Goal: Task Accomplishment & Management: Manage account settings

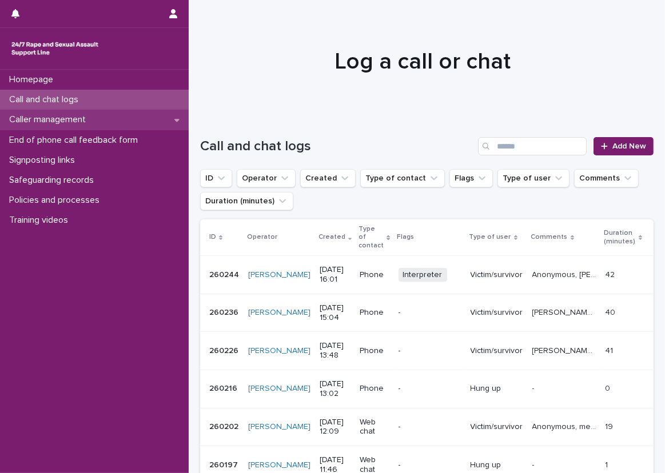
click at [143, 118] on div "Caller management" at bounding box center [94, 120] width 189 height 20
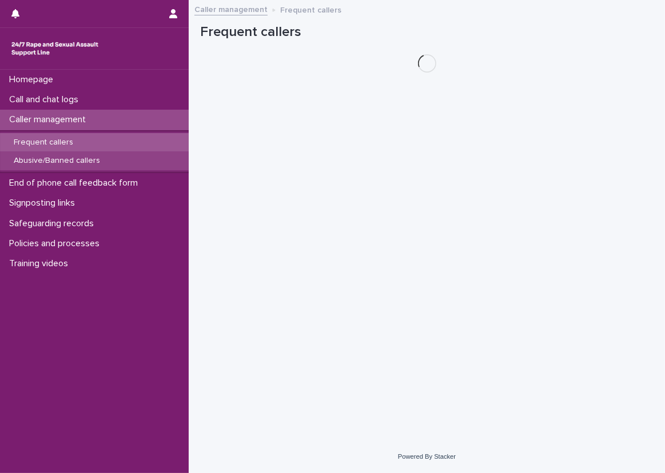
click at [132, 161] on div "Abusive/Banned callers" at bounding box center [94, 160] width 189 height 19
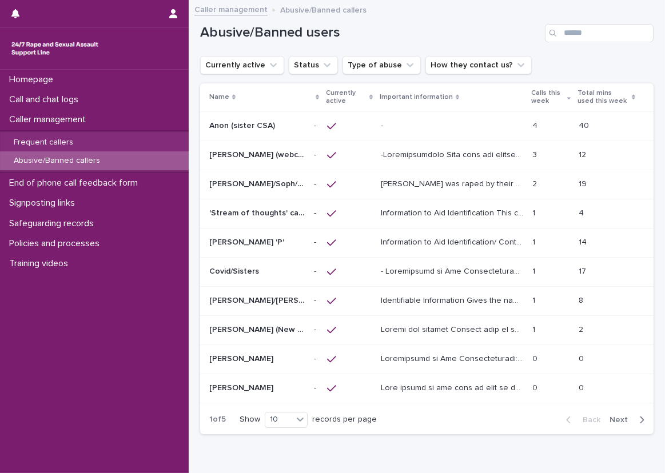
click at [406, 121] on p at bounding box center [452, 126] width 143 height 10
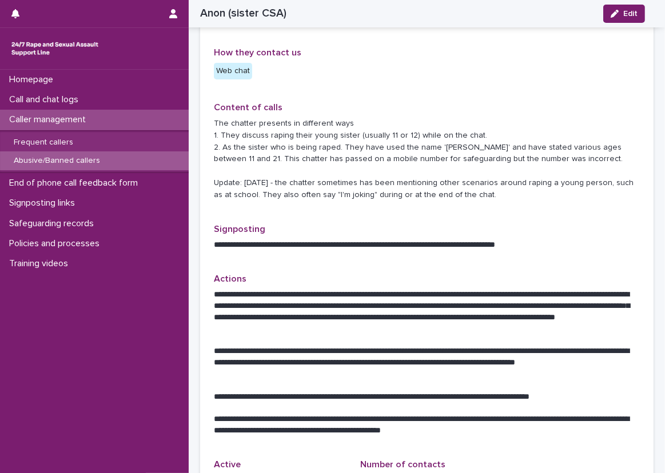
scroll to position [400, 0]
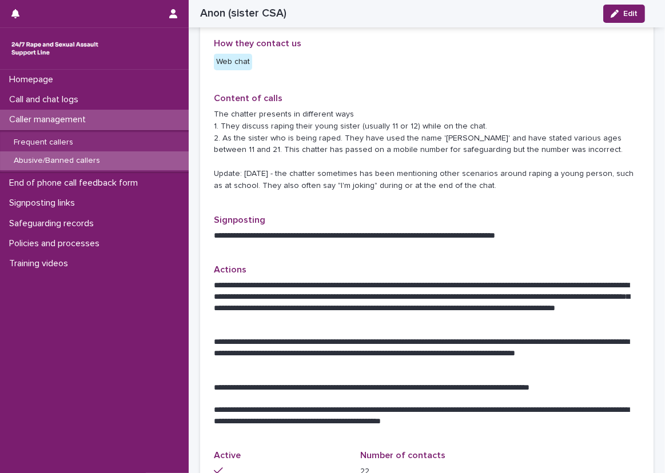
click at [369, 94] on p "Content of calls" at bounding box center [427, 98] width 426 height 11
click at [153, 107] on div "Call and chat logs" at bounding box center [94, 100] width 189 height 20
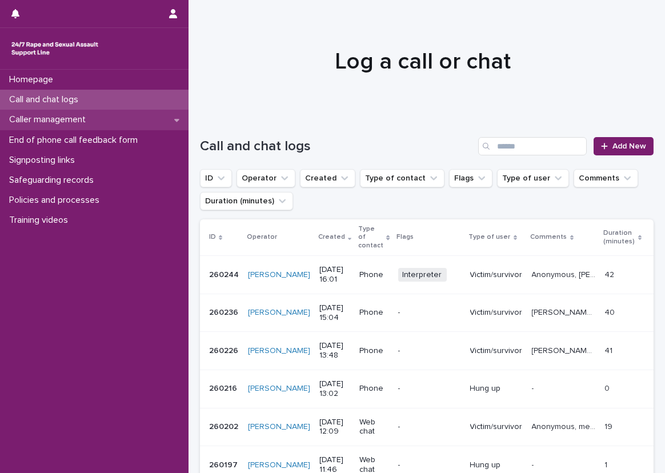
click at [125, 114] on div "Caller management" at bounding box center [94, 120] width 189 height 20
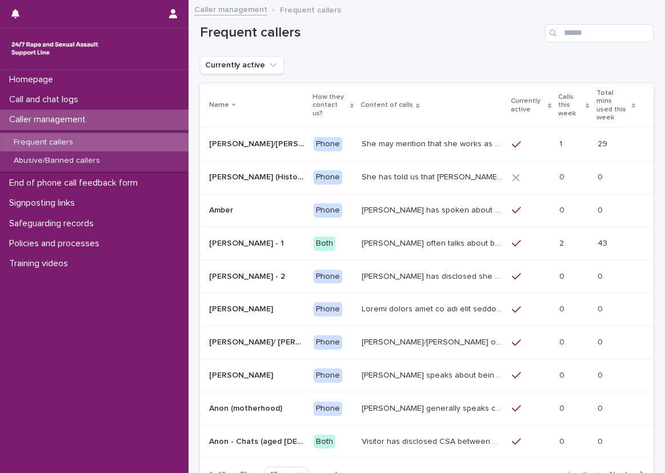
click at [559, 95] on p "Calls this week" at bounding box center [571, 105] width 25 height 29
click at [540, 95] on tr "Name How they contact us? Content of calls Currently active Calls this week Tot…" at bounding box center [427, 105] width 454 height 45
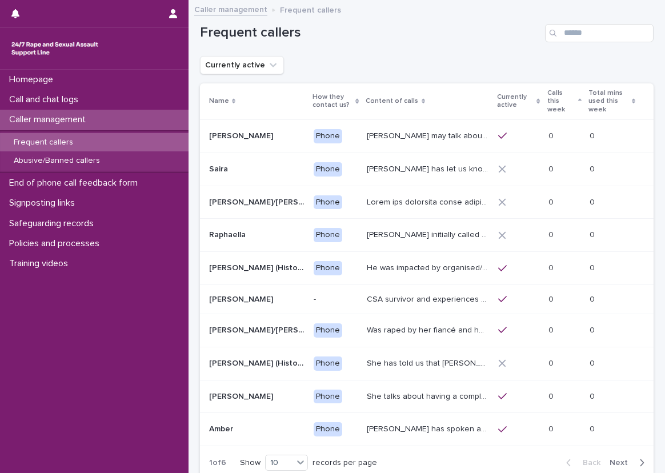
drag, startPoint x: 540, startPoint y: 95, endPoint x: 517, endPoint y: 60, distance: 42.2
click at [517, 60] on div "Currently active" at bounding box center [427, 65] width 454 height 18
click at [557, 95] on p "Calls this week" at bounding box center [561, 101] width 28 height 29
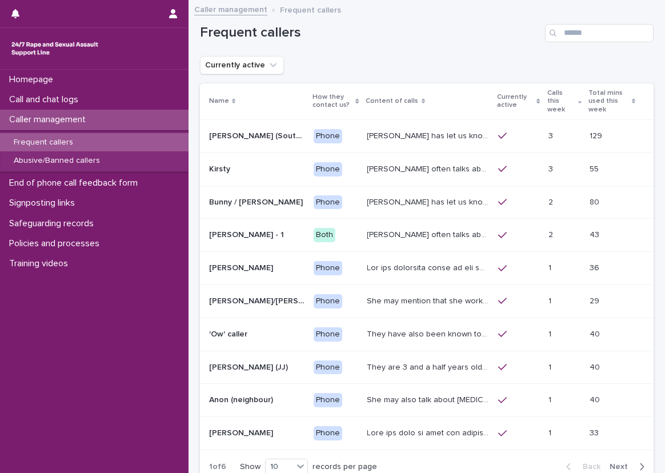
click at [639, 462] on icon "button" at bounding box center [641, 467] width 5 height 10
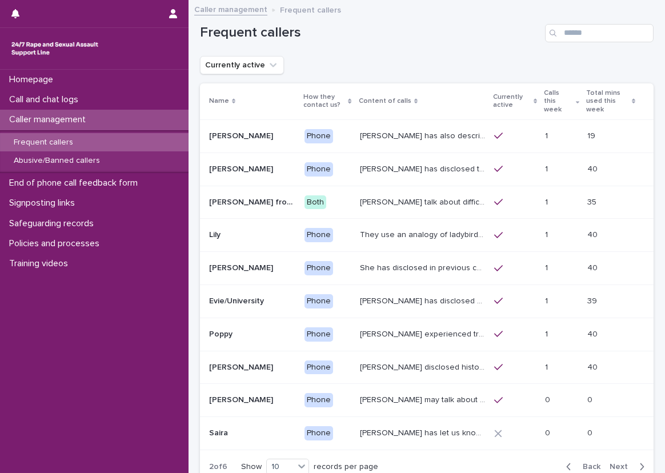
click at [639, 462] on icon "button" at bounding box center [641, 467] width 5 height 10
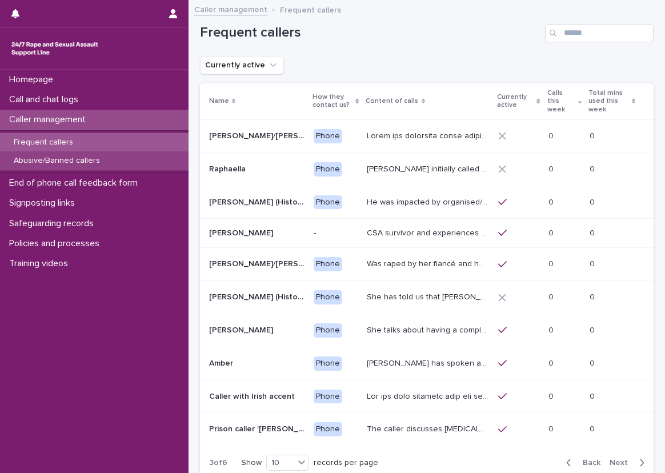
click at [85, 157] on p "Abusive/Banned callers" at bounding box center [57, 161] width 105 height 10
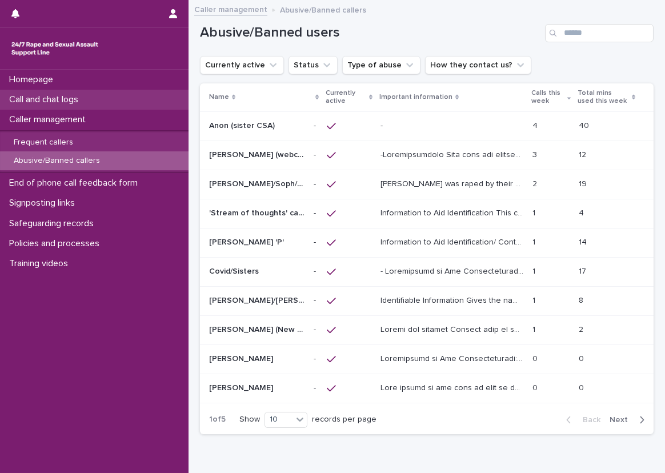
click at [130, 108] on div "Call and chat logs" at bounding box center [94, 100] width 189 height 20
